Goal: Navigation & Orientation: Find specific page/section

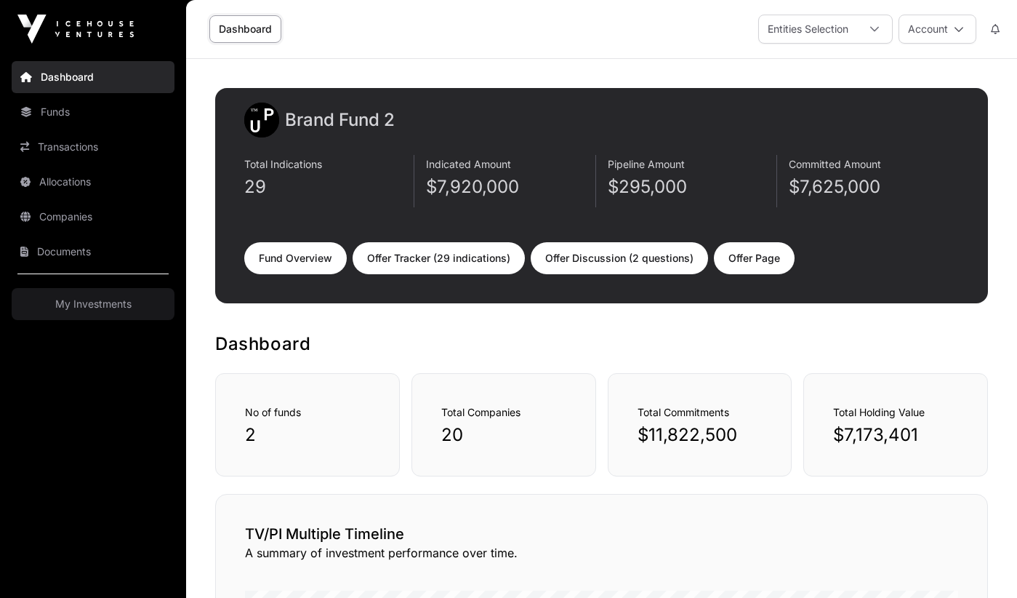
click at [66, 77] on link "Dashboard" at bounding box center [93, 77] width 163 height 32
